Goal: Task Accomplishment & Management: Manage account settings

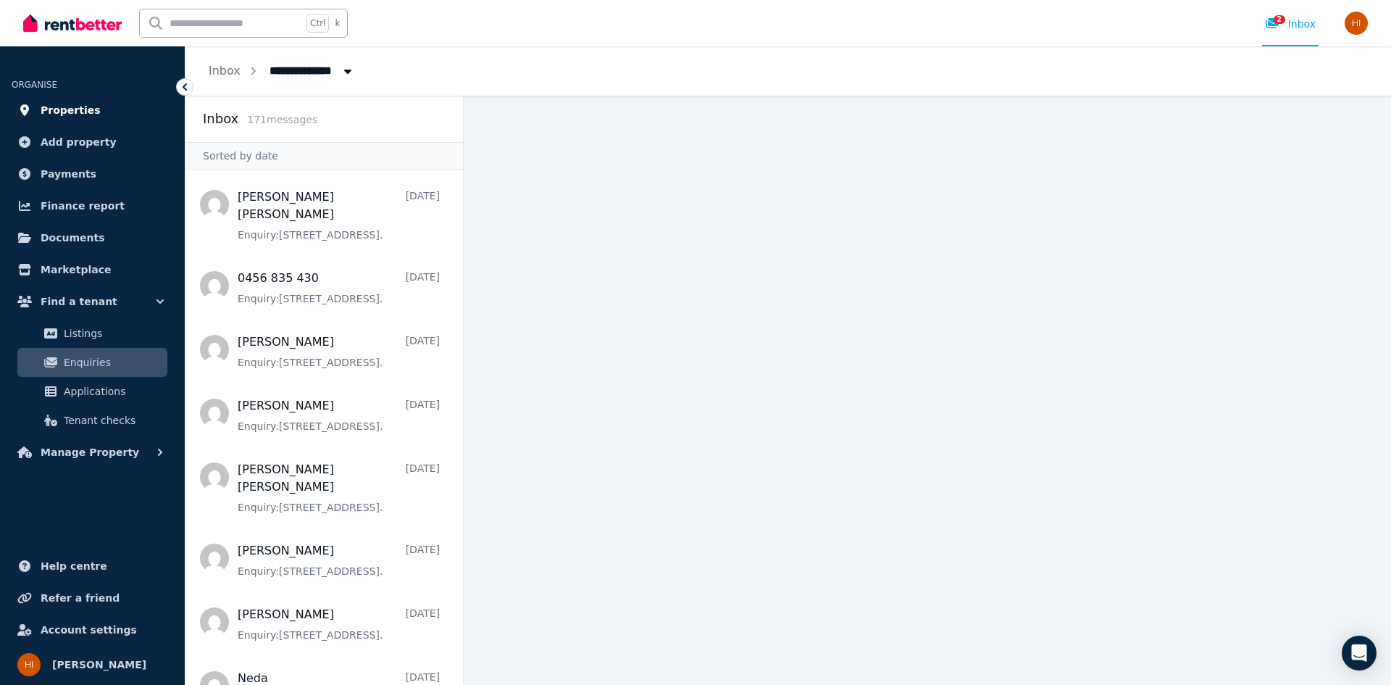
click at [94, 108] on link "Properties" at bounding box center [93, 110] width 162 height 29
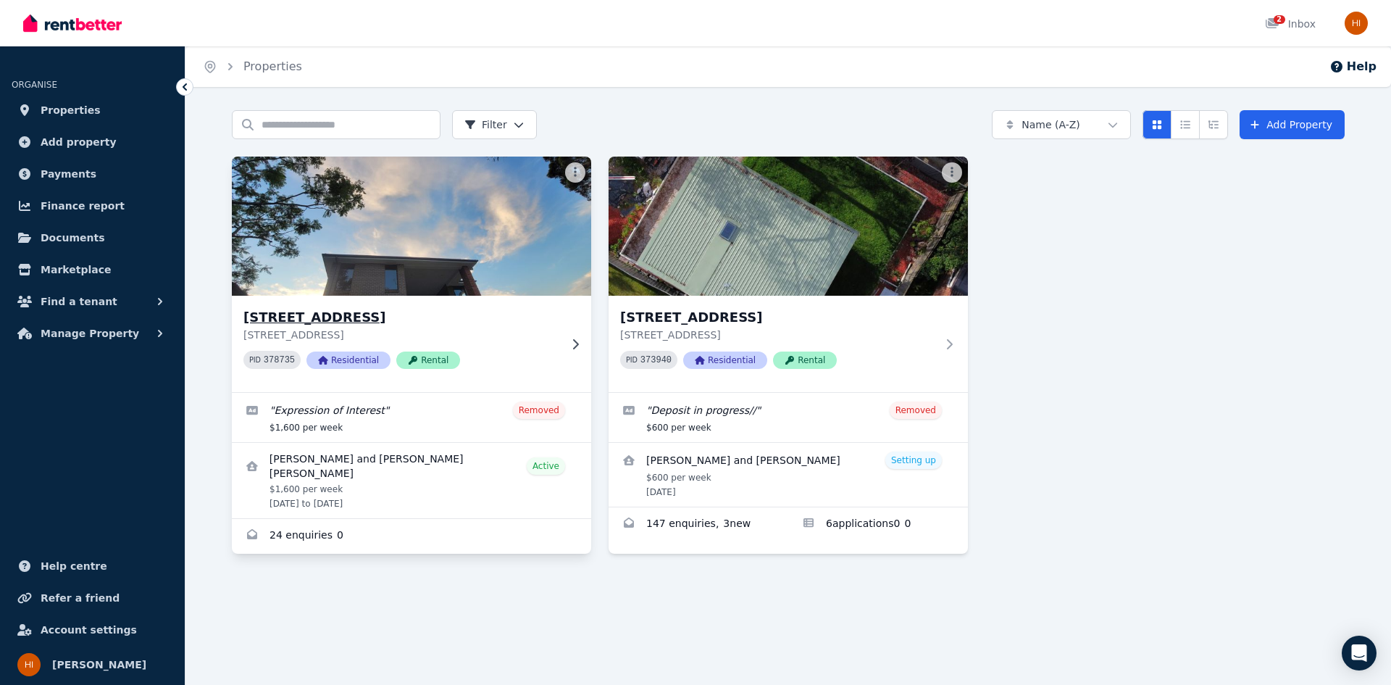
click at [414, 306] on div "[STREET_ADDRESS] 378735 Residential Rental" at bounding box center [411, 344] width 359 height 96
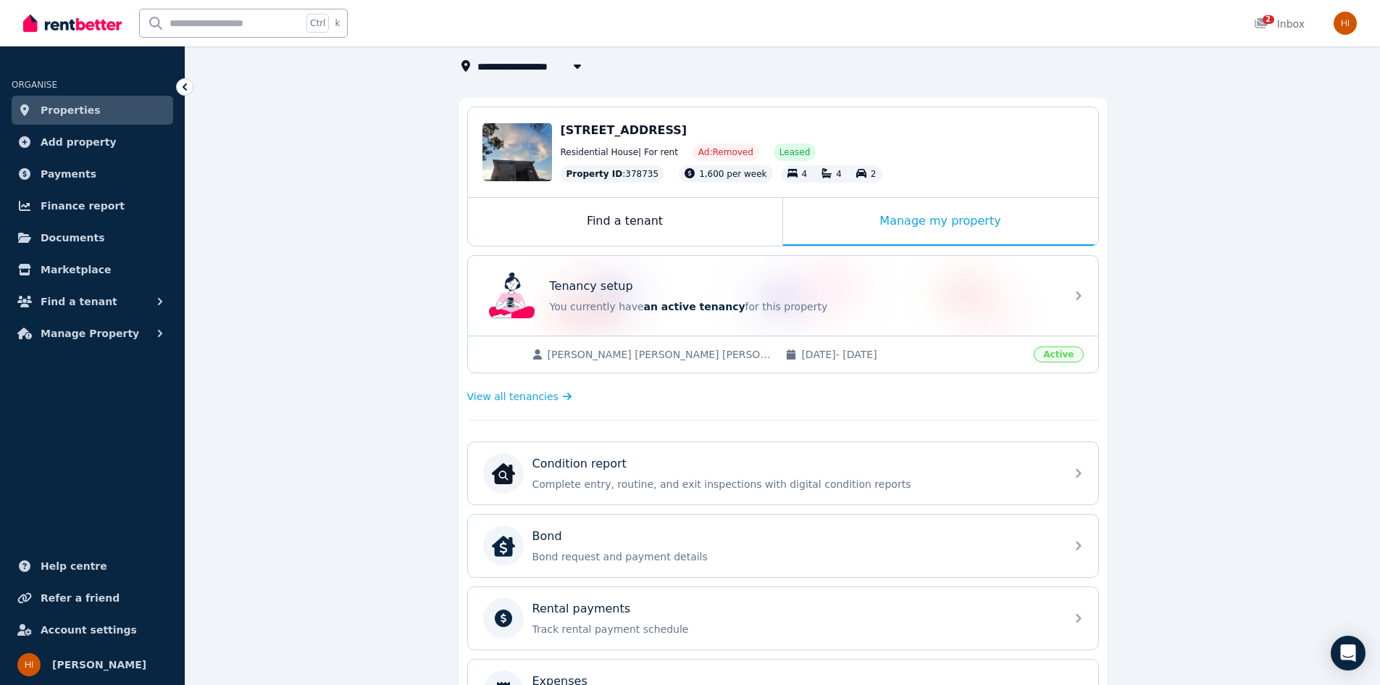
scroll to position [290, 0]
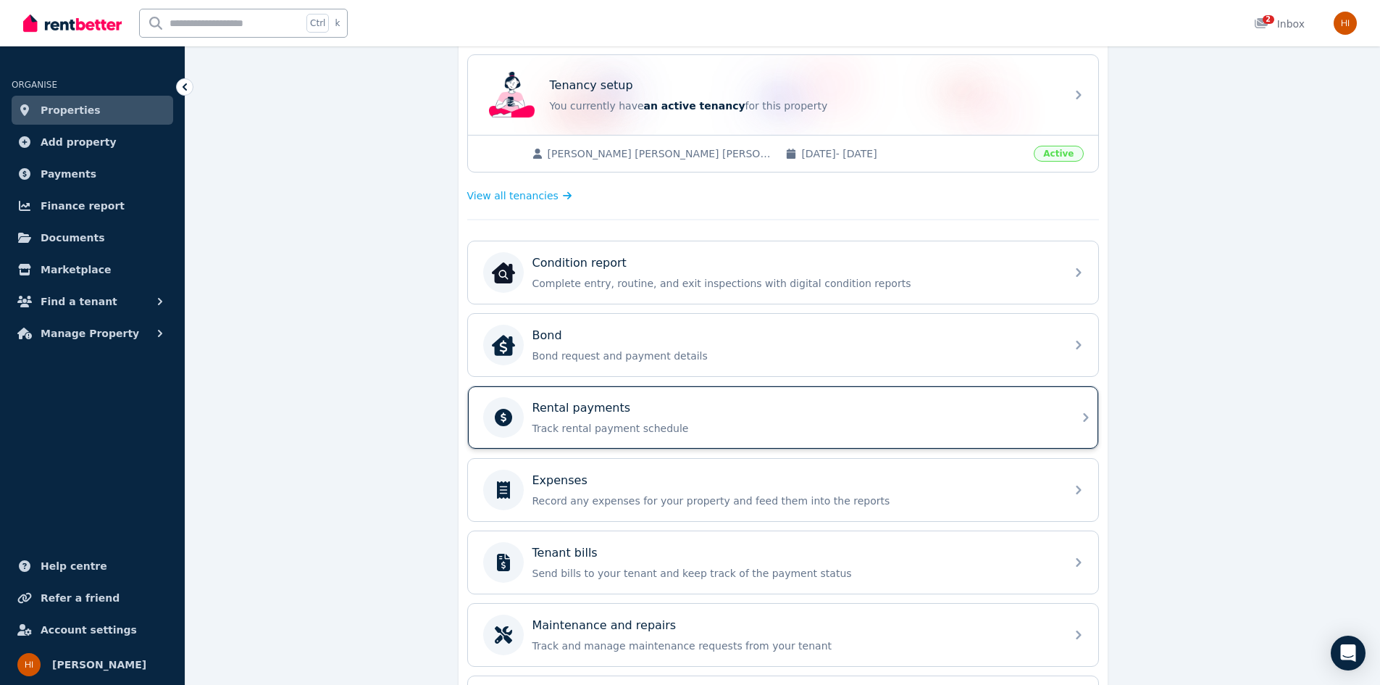
click at [841, 430] on p "Track rental payment schedule" at bounding box center [794, 428] width 524 height 14
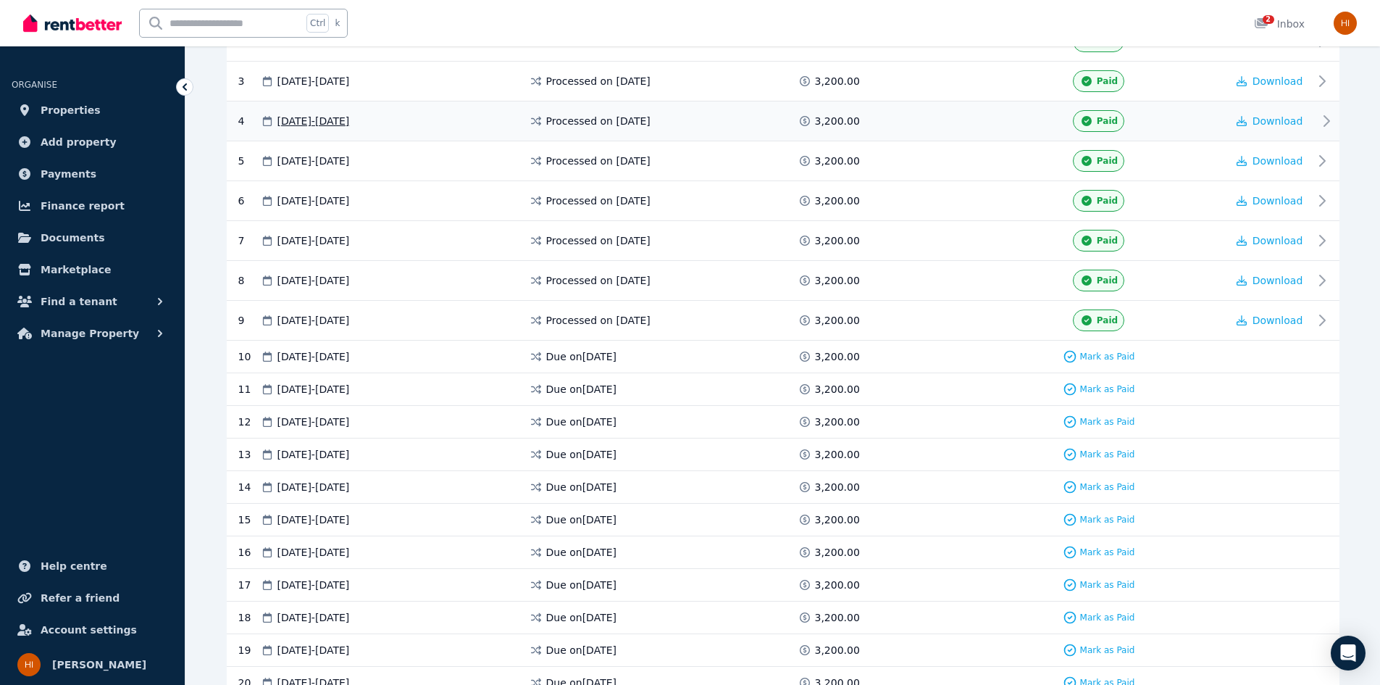
scroll to position [362, 0]
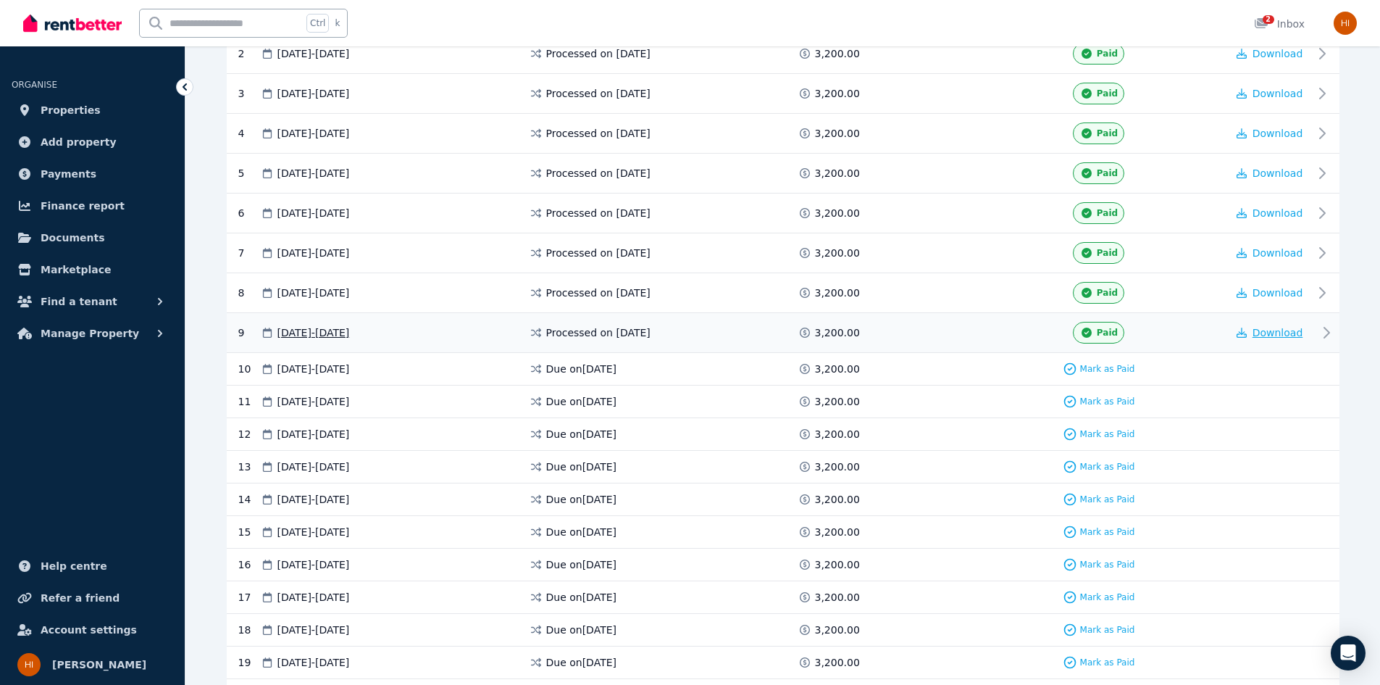
click at [1289, 335] on span "Download" at bounding box center [1277, 333] width 51 height 12
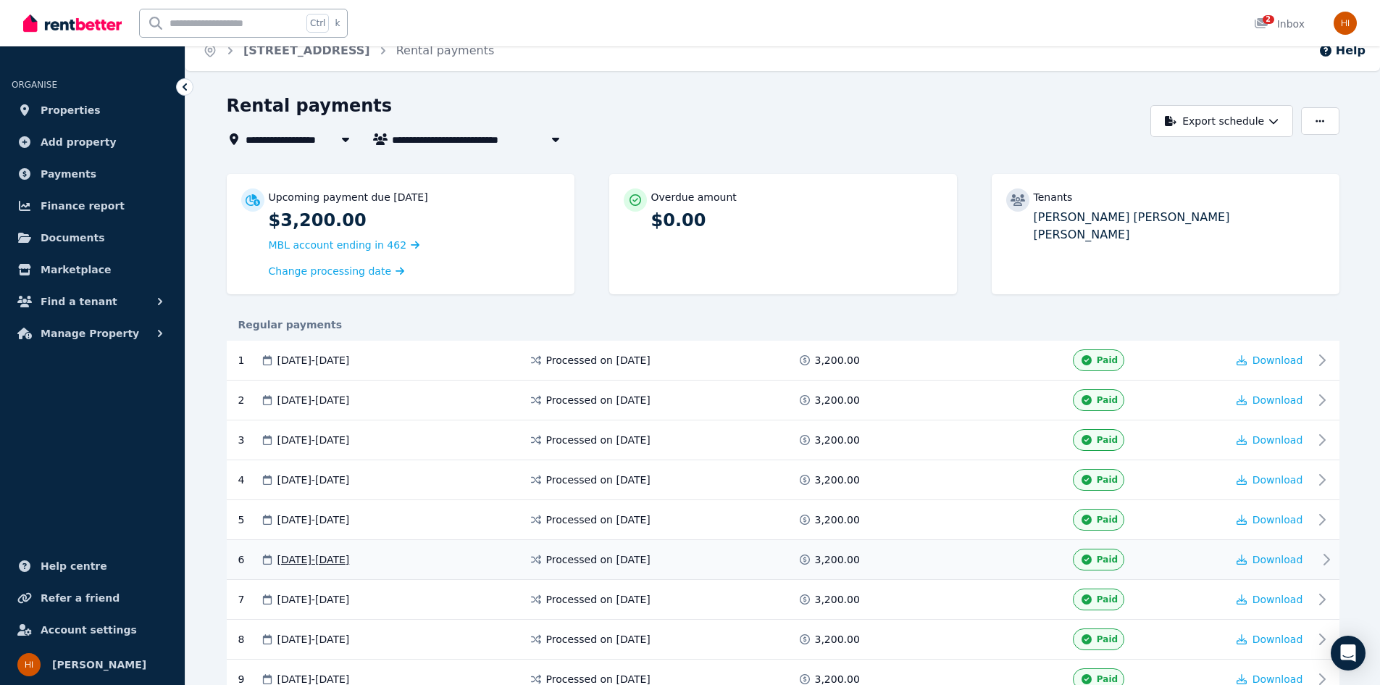
scroll to position [0, 0]
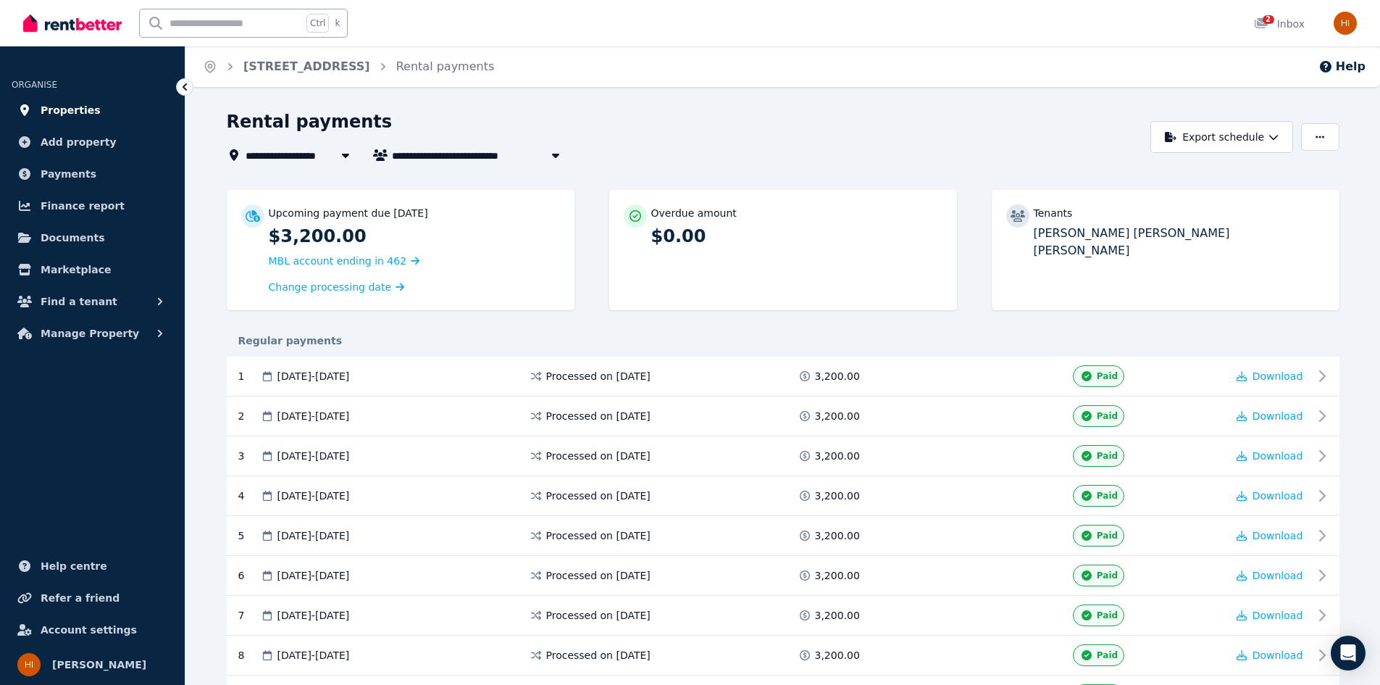
click at [48, 105] on span "Properties" at bounding box center [71, 109] width 60 height 17
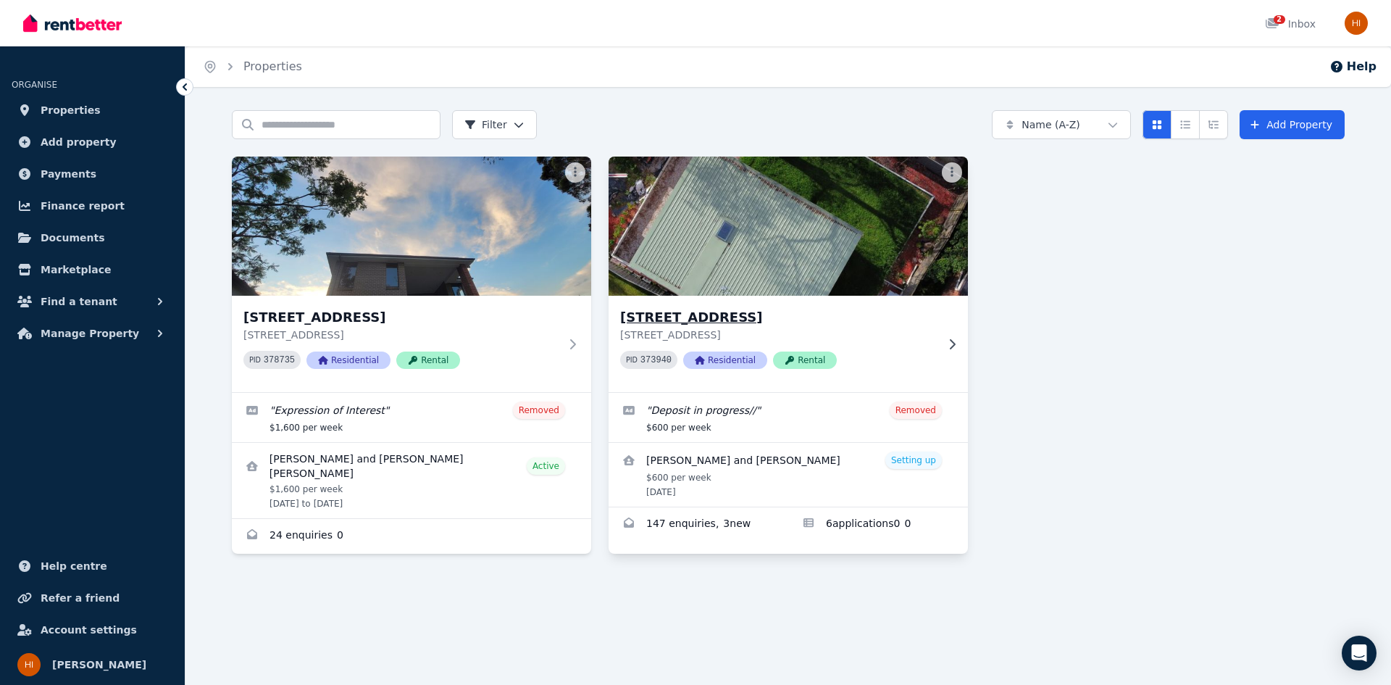
click at [858, 313] on h3 "[STREET_ADDRESS]" at bounding box center [778, 317] width 316 height 20
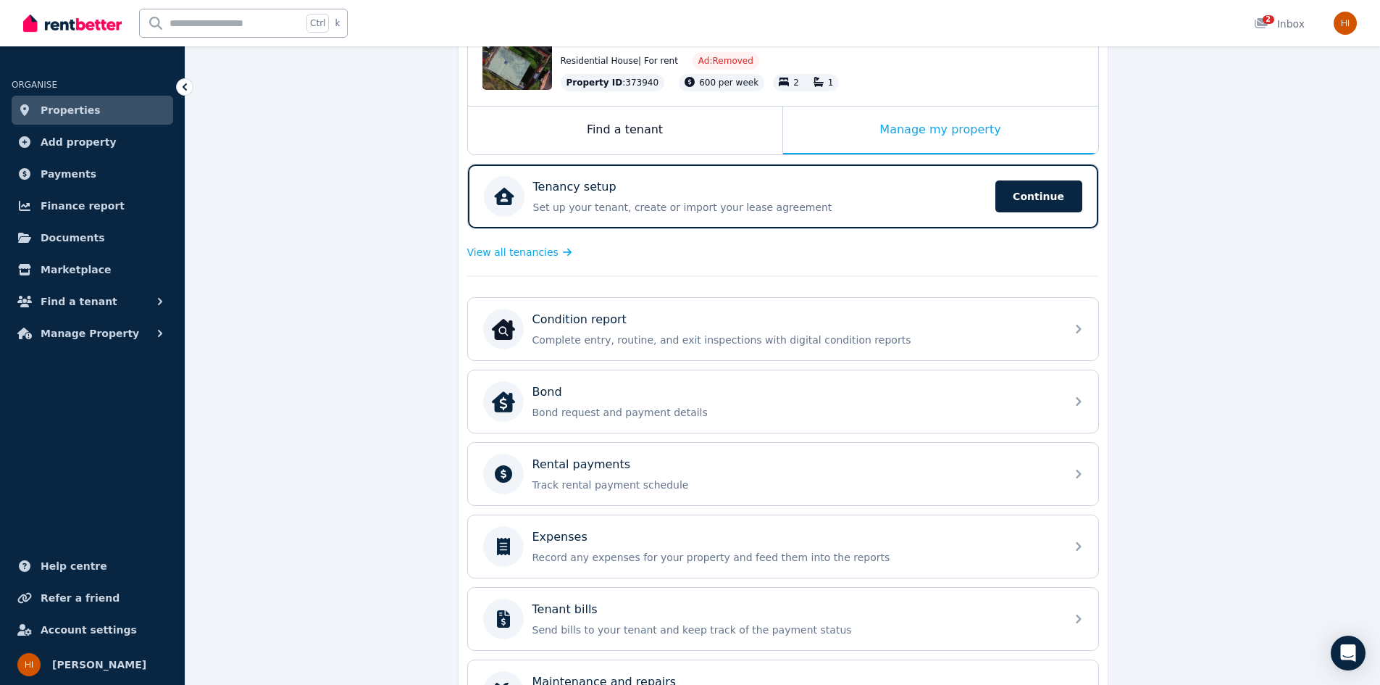
scroll to position [217, 0]
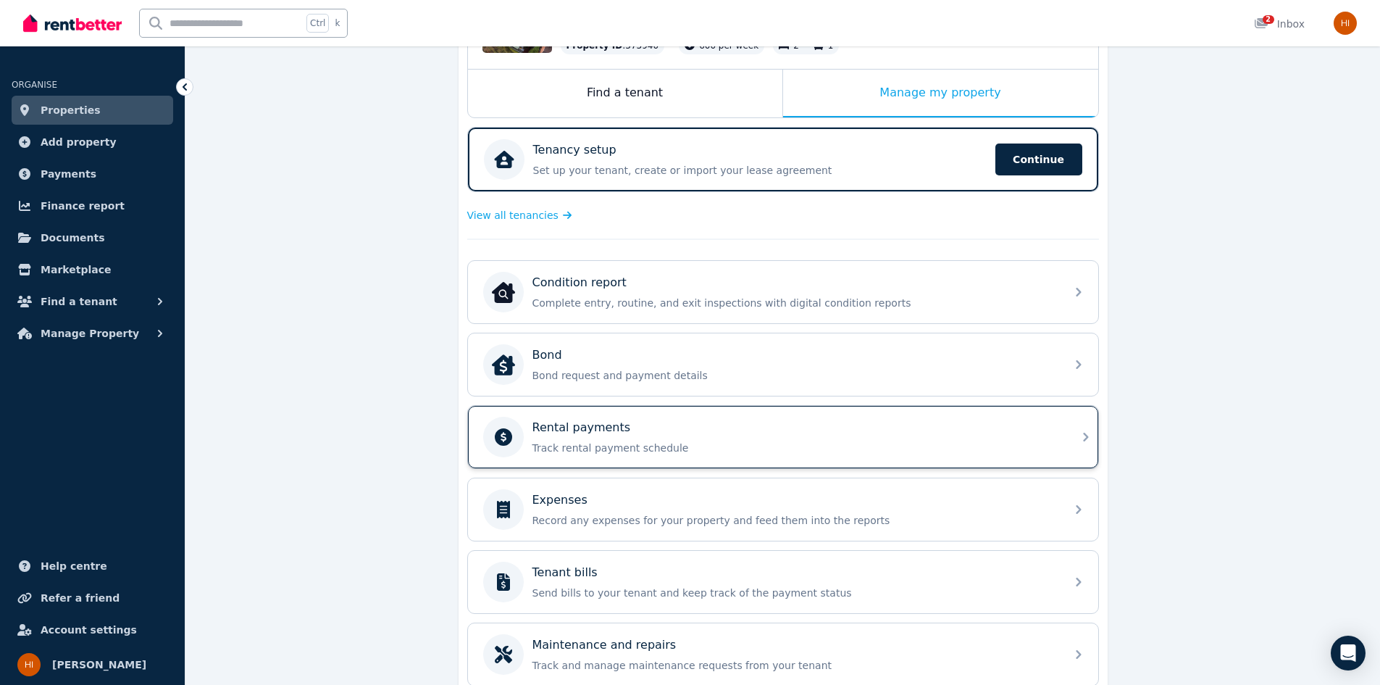
click at [767, 424] on div "Rental payments" at bounding box center [794, 427] width 524 height 17
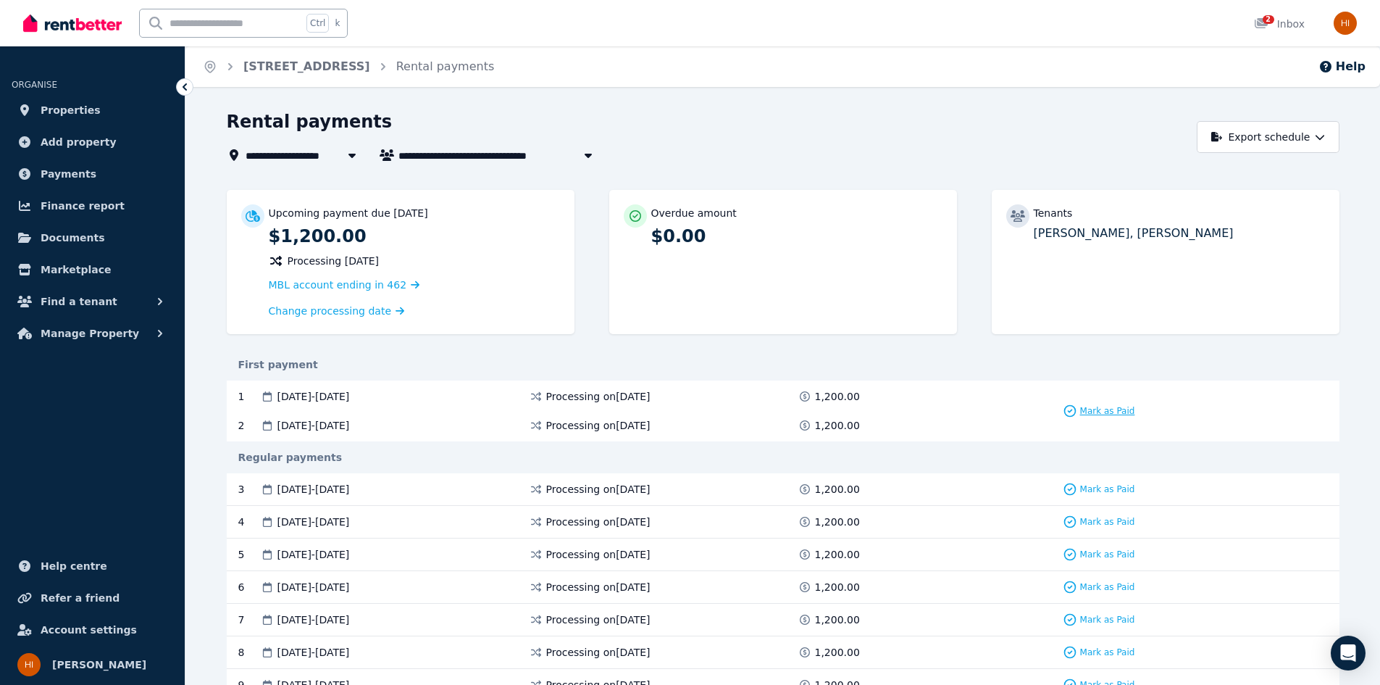
click at [1116, 407] on span "Mark as Paid" at bounding box center [1107, 411] width 55 height 12
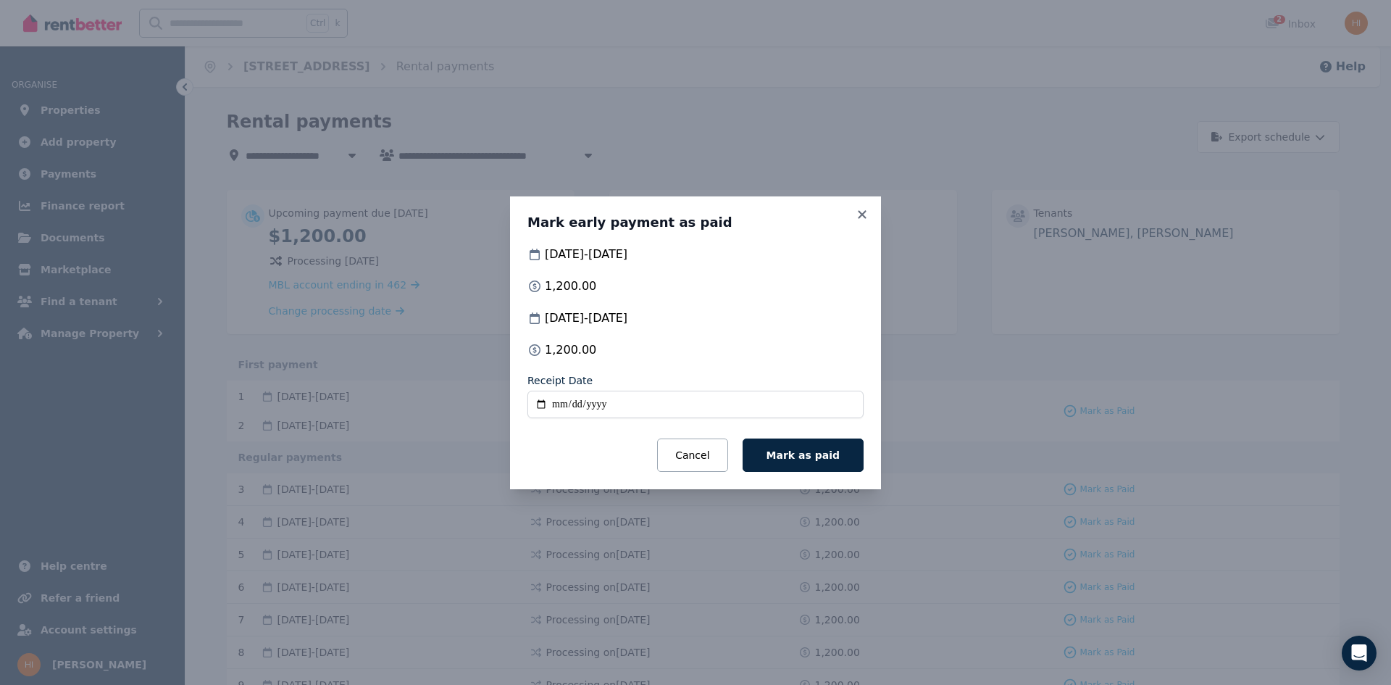
click at [538, 405] on input "Receipt Date" at bounding box center [695, 404] width 336 height 28
type input "**********"
click at [814, 452] on span "Mark as paid" at bounding box center [802, 455] width 73 height 12
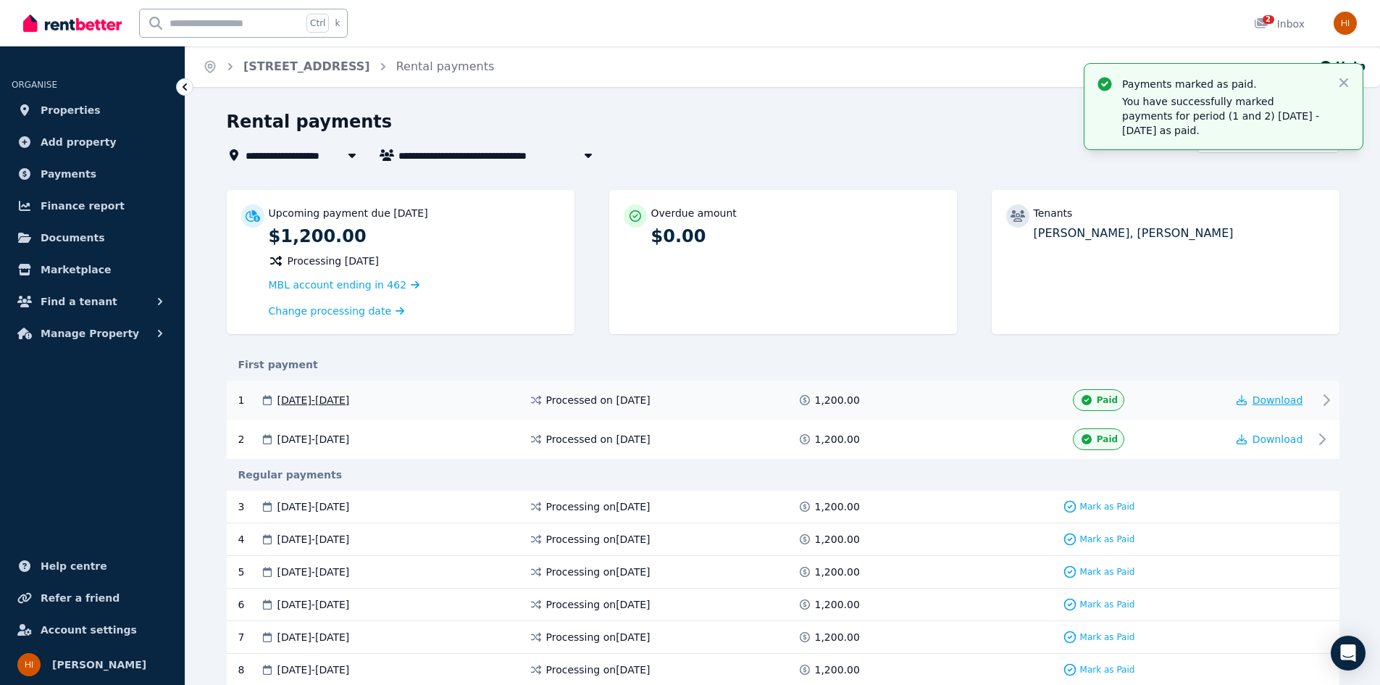
click at [1283, 395] on span "Download" at bounding box center [1277, 400] width 51 height 12
